Goal: Task Accomplishment & Management: Complete application form

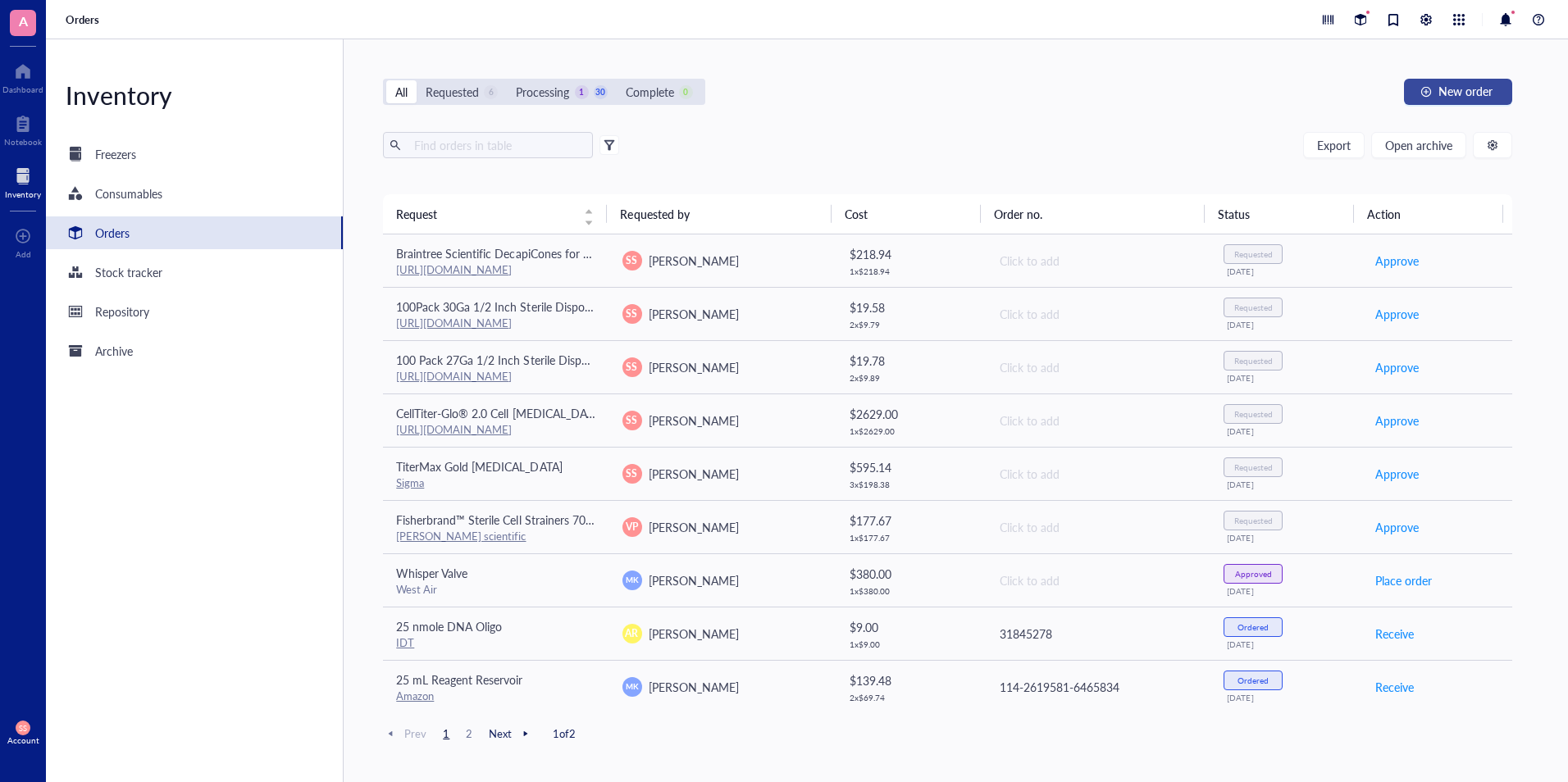
click at [1447, 84] on span "New order" at bounding box center [1465, 90] width 54 height 13
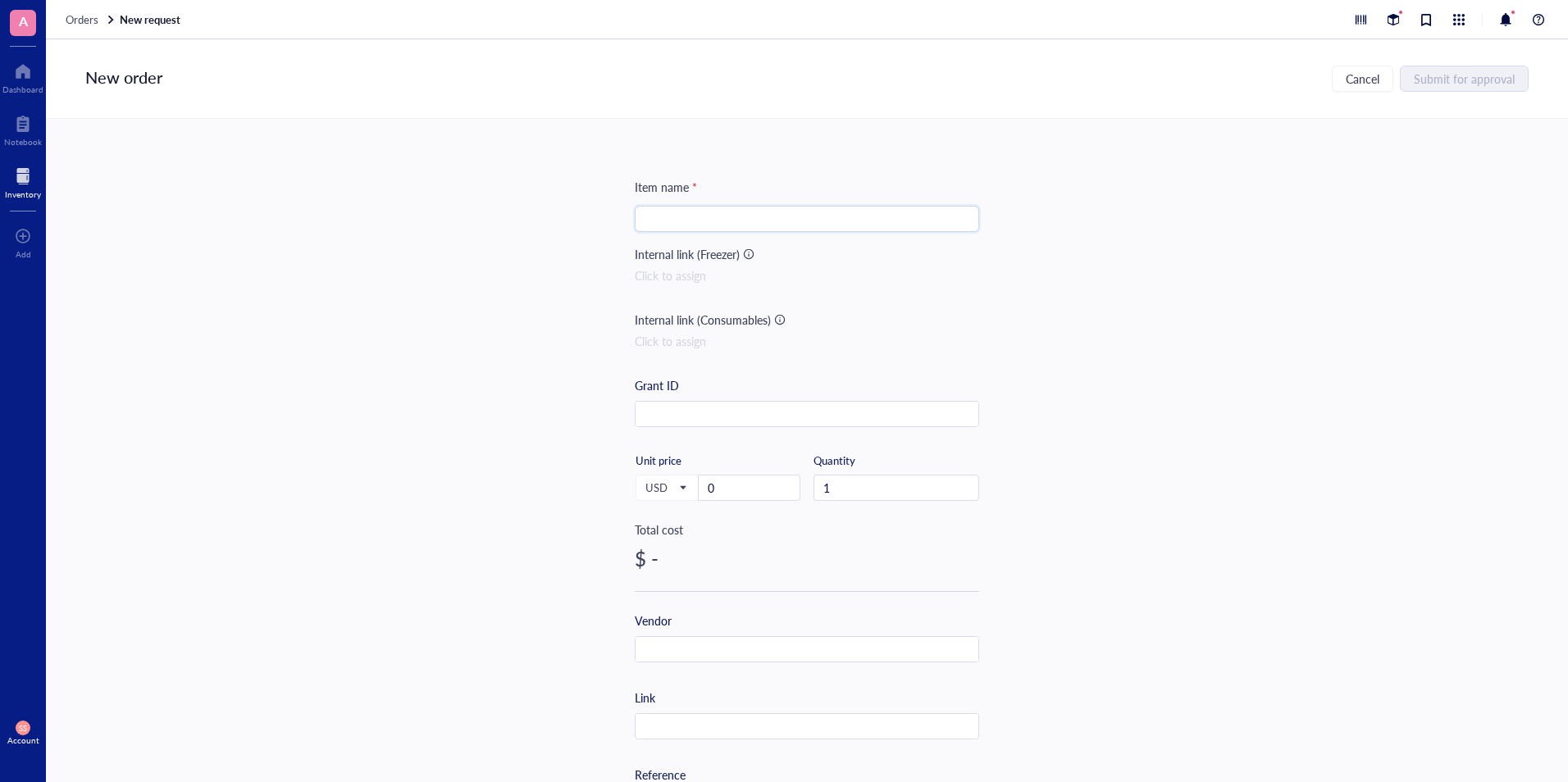
click at [807, 220] on input "search" at bounding box center [807, 218] width 324 height 25
paste input "Maelstrom Lunch Box, 23L Insulated Lunch Bag, Expandable Double Deck Cooler Bag…"
type input "Maelstrom Lunch Box, 23L Insulated Lunch Bag, Expandable Double Deck Cooler Bag…"
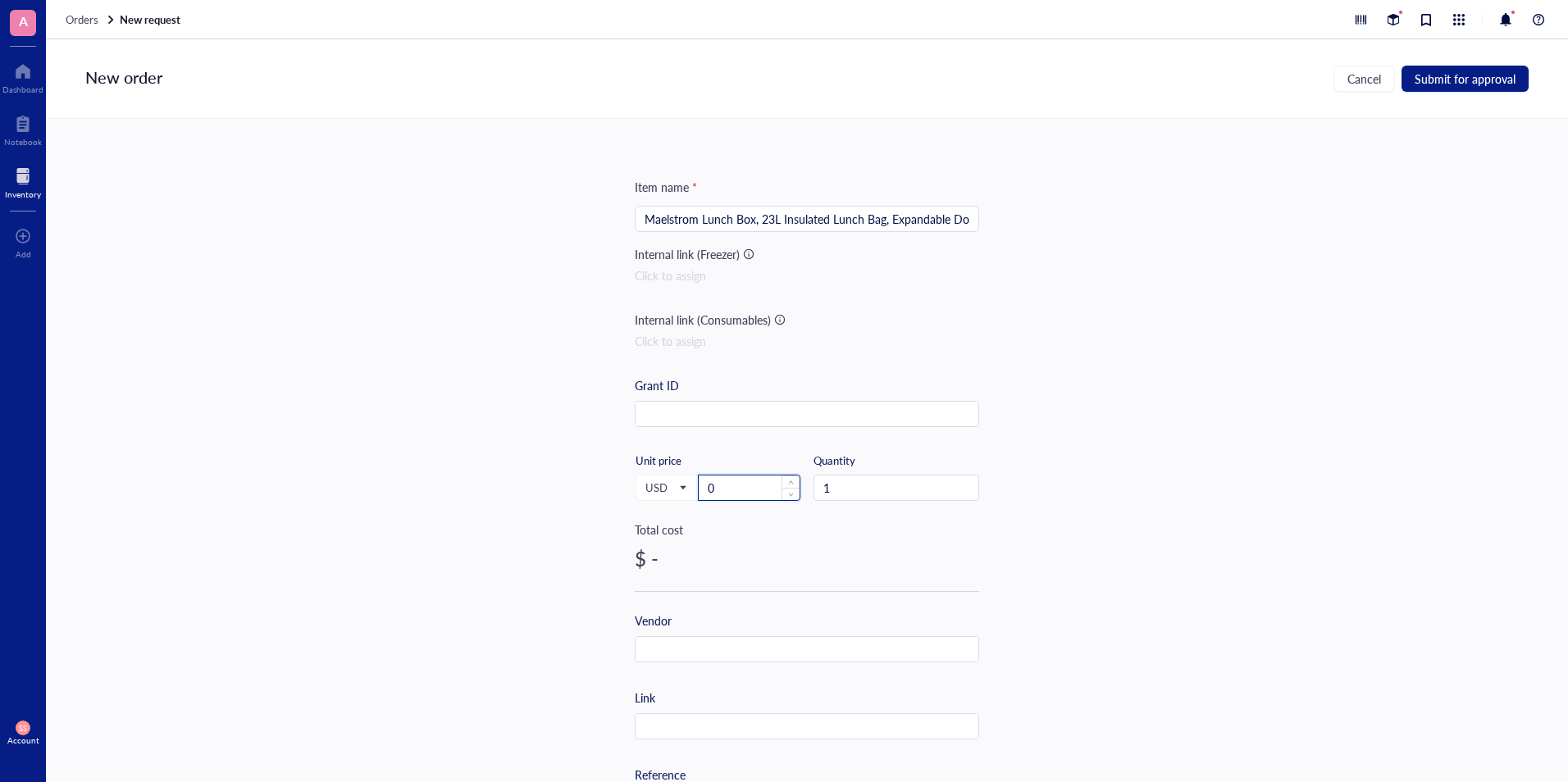
click at [732, 494] on input "0" at bounding box center [748, 487] width 101 height 25
paste input "23.37"
type input "23.37"
click at [725, 722] on input "text" at bounding box center [807, 727] width 343 height 26
paste input "[URL][DOMAIN_NAME]"
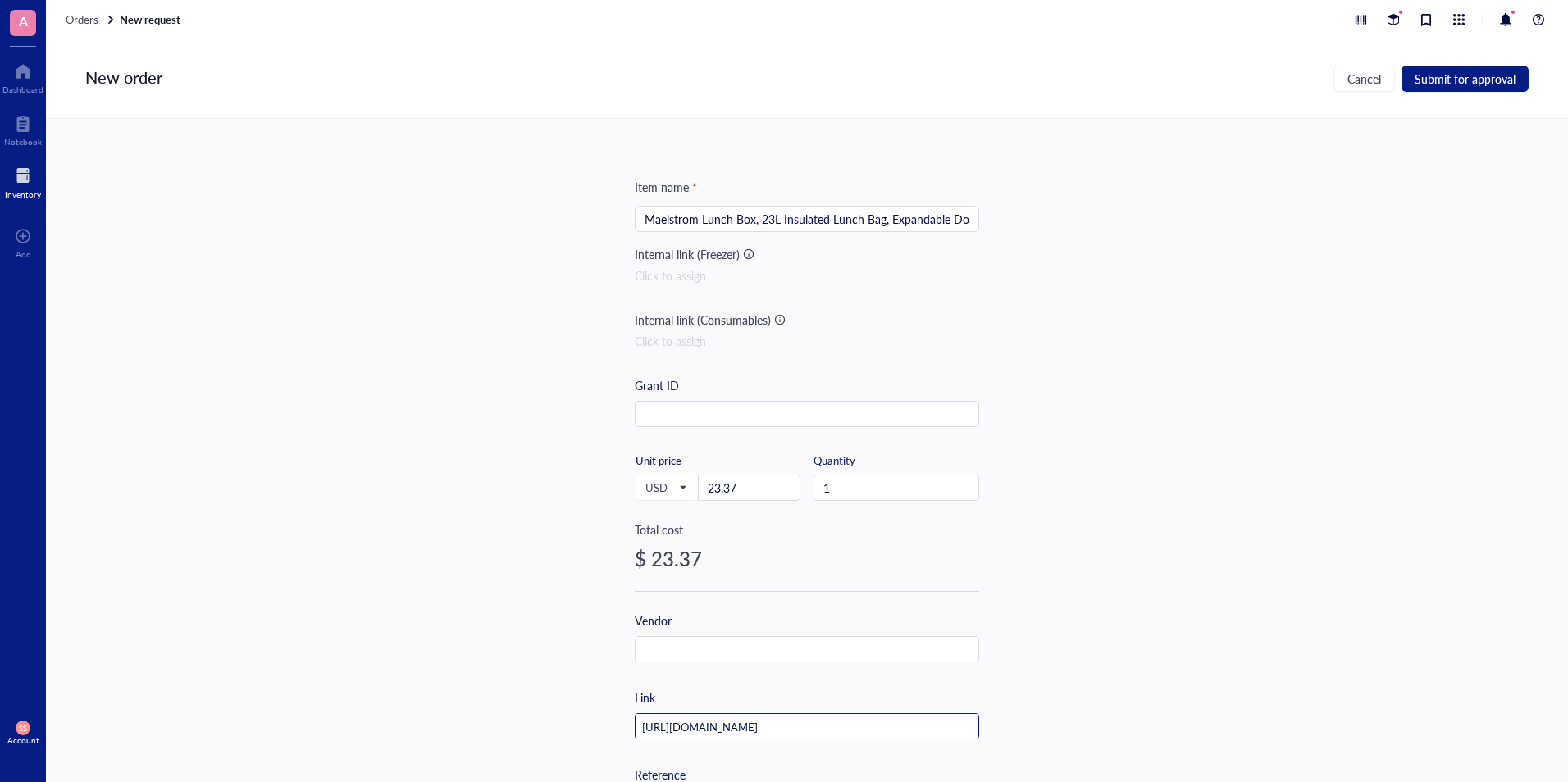
scroll to position [0, 787]
type input "[URL][DOMAIN_NAME]"
click at [1467, 77] on span "Submit for approval" at bounding box center [1464, 78] width 101 height 13
